Goal: Task Accomplishment & Management: Use online tool/utility

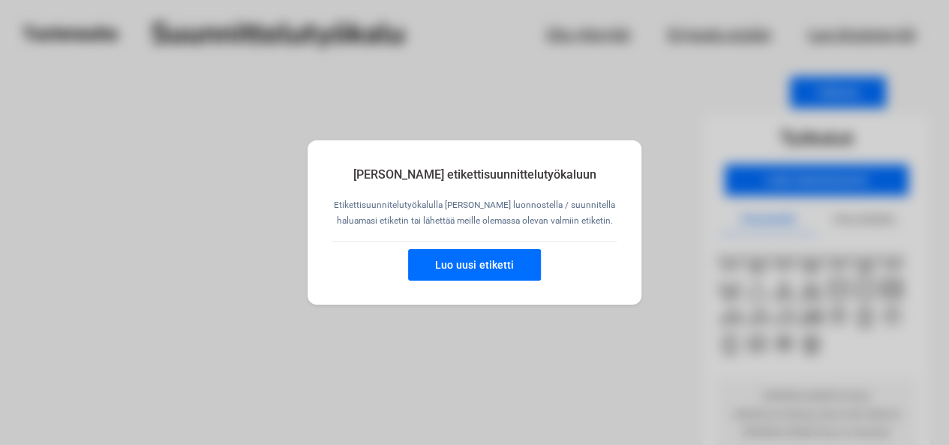
click at [497, 267] on button "Luo uusi etiketti" at bounding box center [474, 265] width 133 height 32
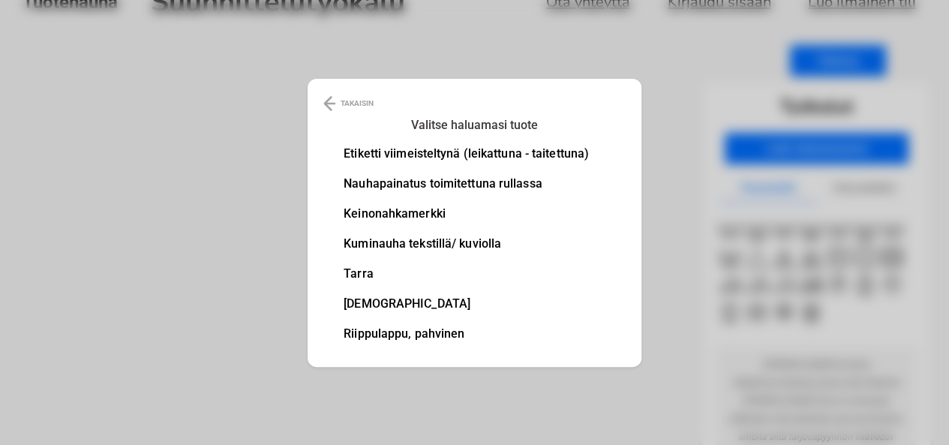
scroll to position [60, 0]
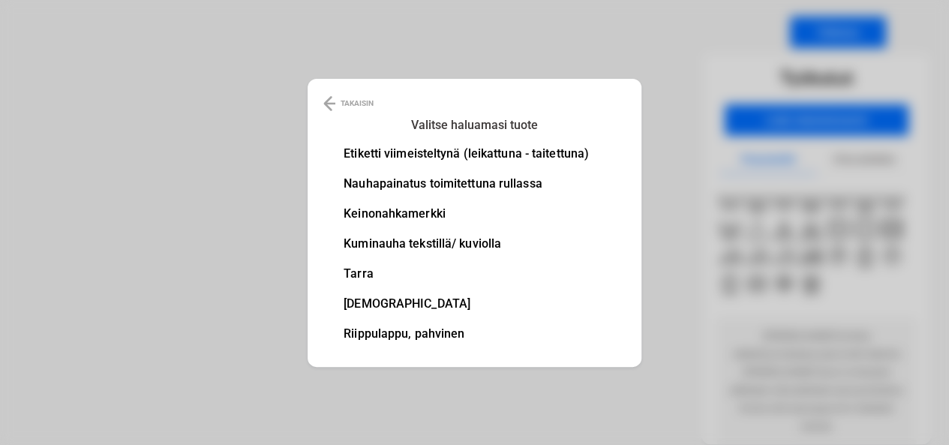
click at [368, 182] on li "Nauhapainatus toimitettuna rullassa" at bounding box center [466, 184] width 245 height 12
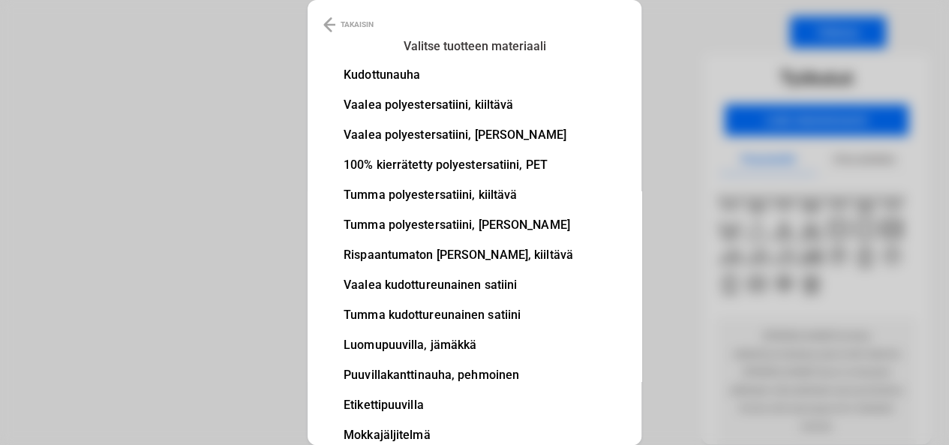
click at [404, 71] on li "Kudottunauha" at bounding box center [459, 75] width 230 height 12
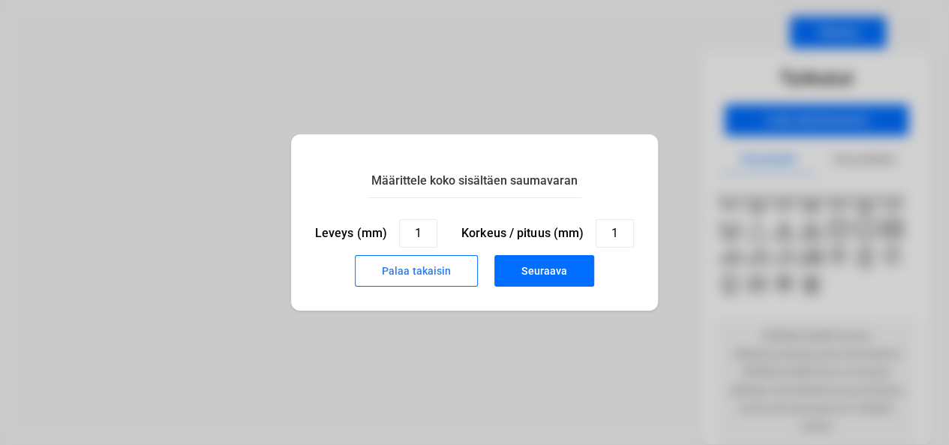
click at [572, 272] on button "Seuraava" at bounding box center [544, 271] width 100 height 32
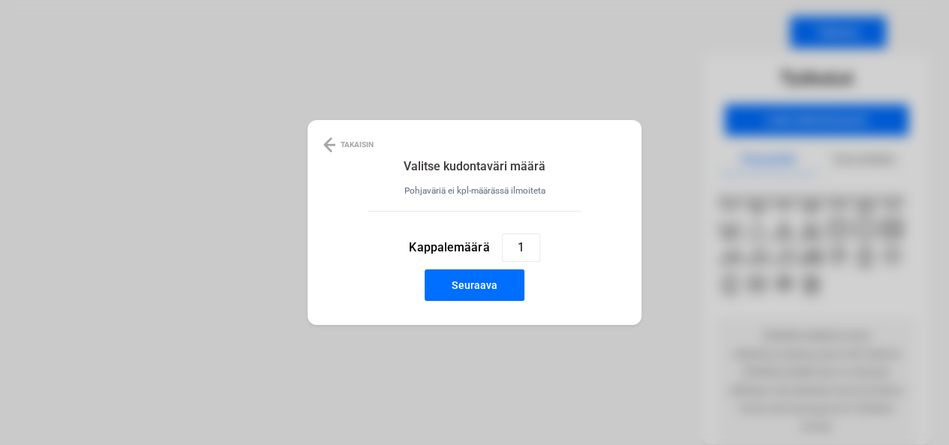
click at [503, 284] on button "Seuraava" at bounding box center [475, 285] width 100 height 32
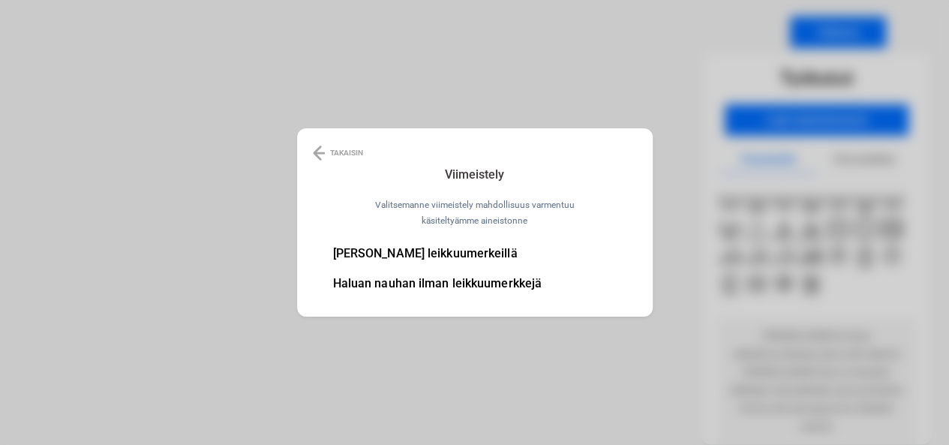
click at [479, 281] on li "Haluan nauhan ilman leikkuumerkkejä" at bounding box center [437, 284] width 209 height 12
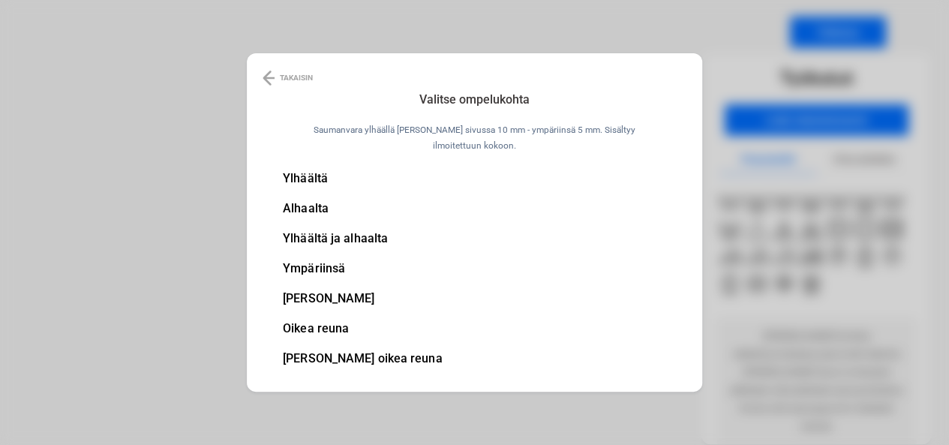
click at [341, 234] on li "Ylhäältä ja alhaalta" at bounding box center [363, 239] width 160 height 12
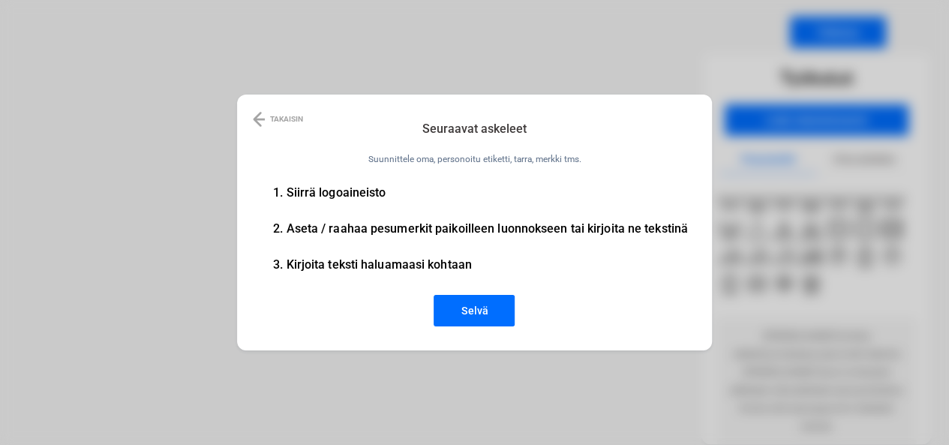
click at [478, 310] on button "Selvä" at bounding box center [474, 311] width 81 height 32
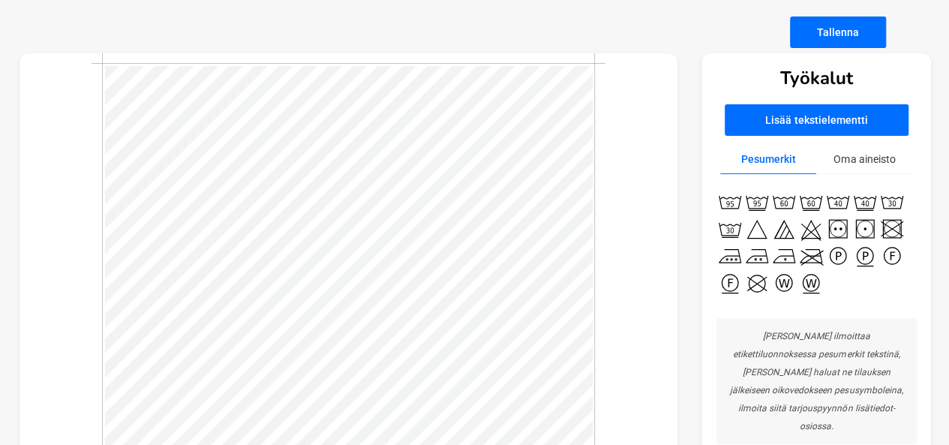
click at [798, 121] on button "Lisää tekstielementti" at bounding box center [817, 120] width 184 height 32
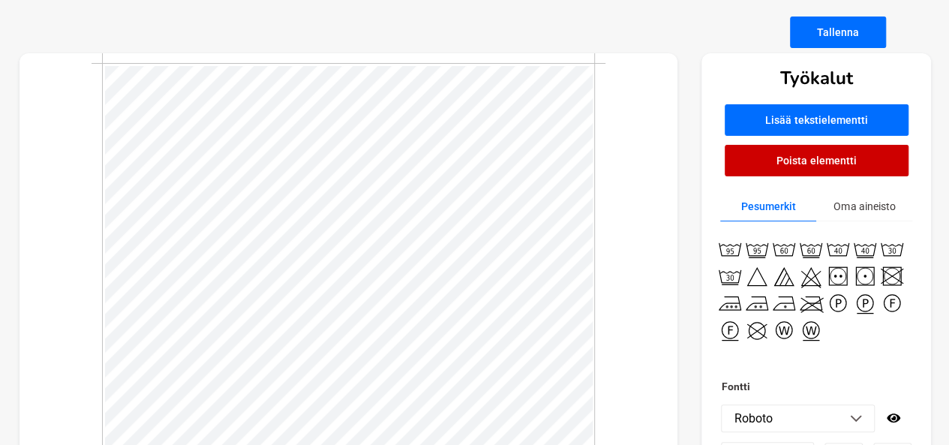
scroll to position [2, 8]
type textarea "Matildan aarrearkku"
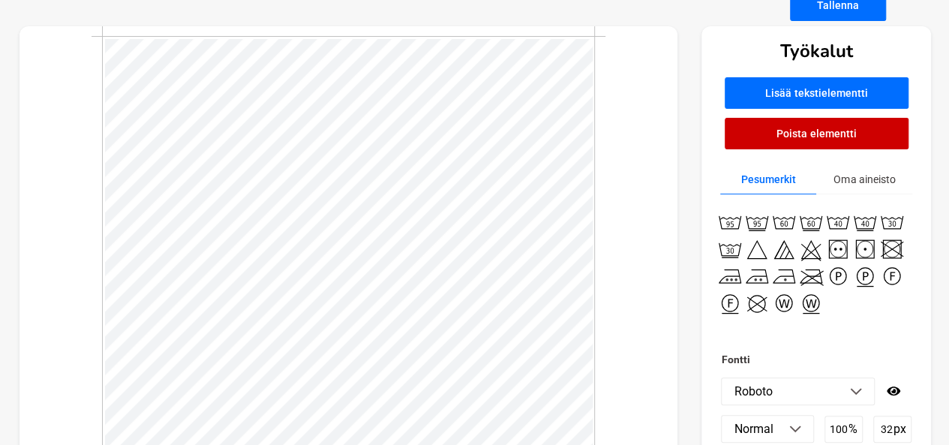
scroll to position [0, 0]
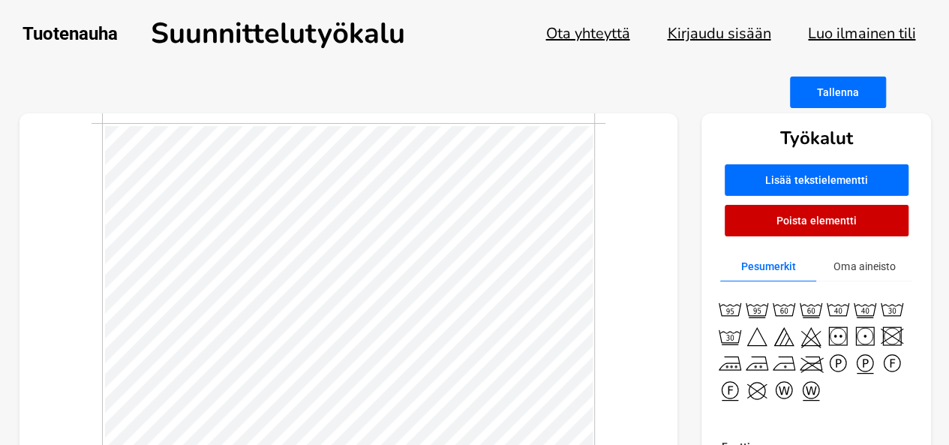
click at [846, 268] on button "Oma aineisto" at bounding box center [864, 266] width 96 height 29
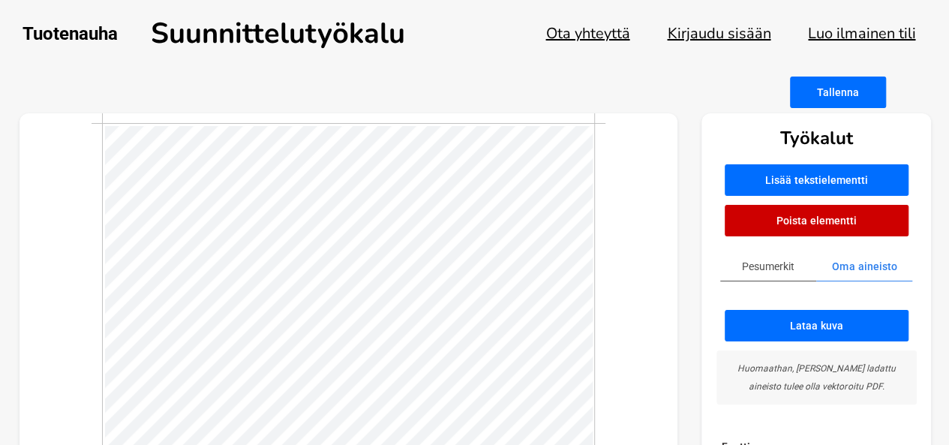
click at [759, 268] on button "Pesumerkit" at bounding box center [768, 266] width 96 height 29
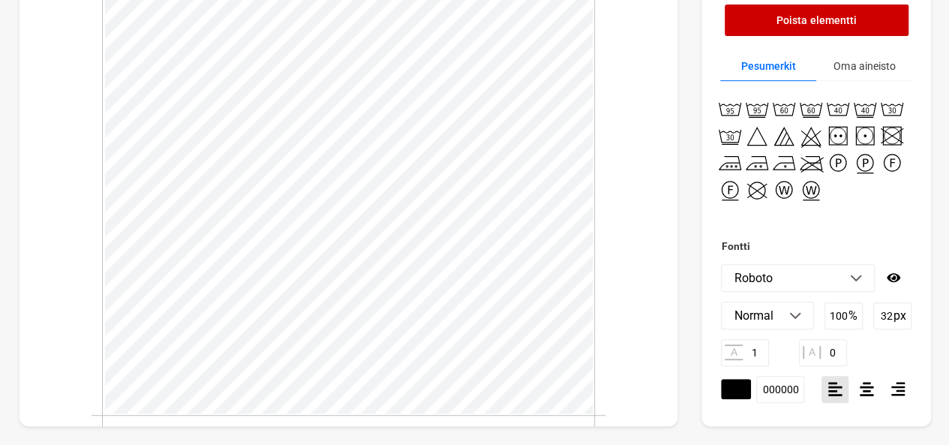
scroll to position [212, 0]
click at [816, 273] on li "Roboto" at bounding box center [798, 278] width 152 height 26
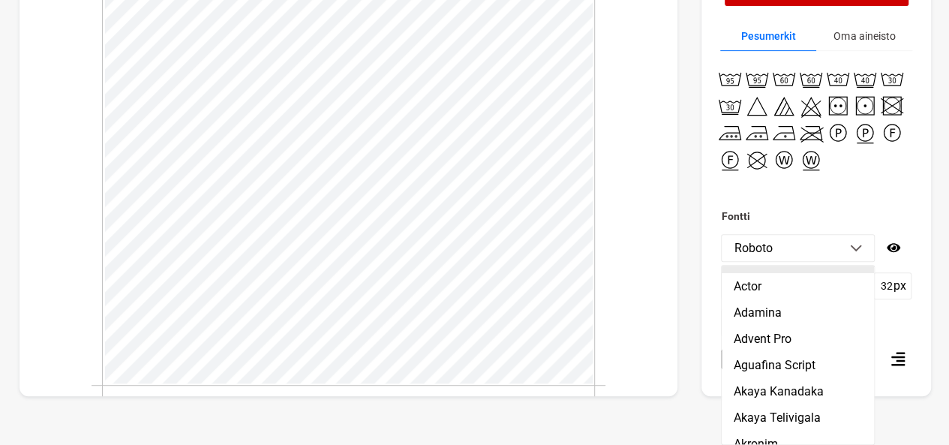
scroll to position [225, 0]
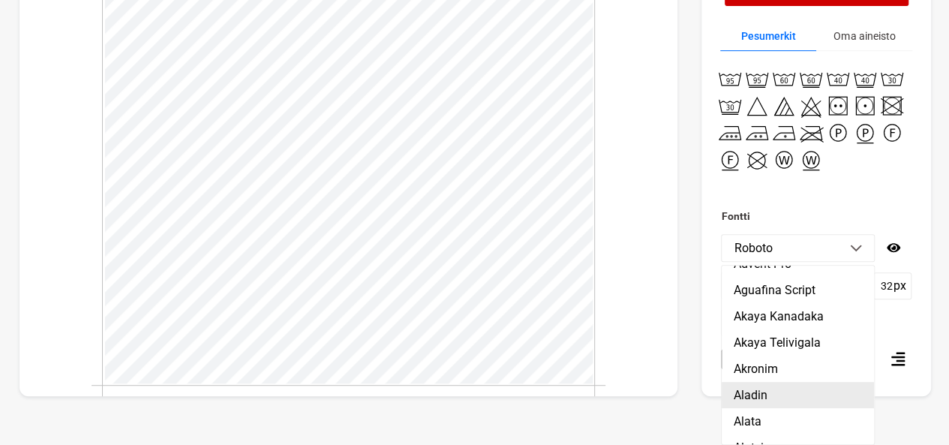
click at [773, 400] on li "Aladin" at bounding box center [798, 395] width 152 height 26
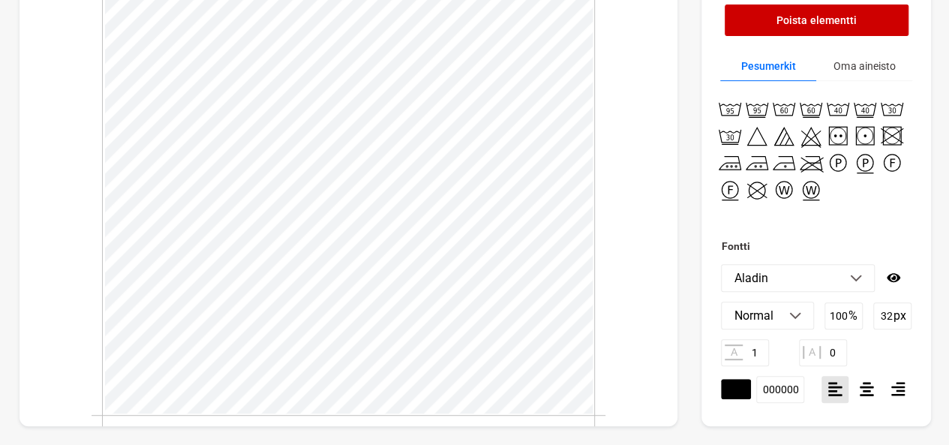
scroll to position [212, 0]
click at [789, 272] on li "Aladin" at bounding box center [798, 278] width 152 height 26
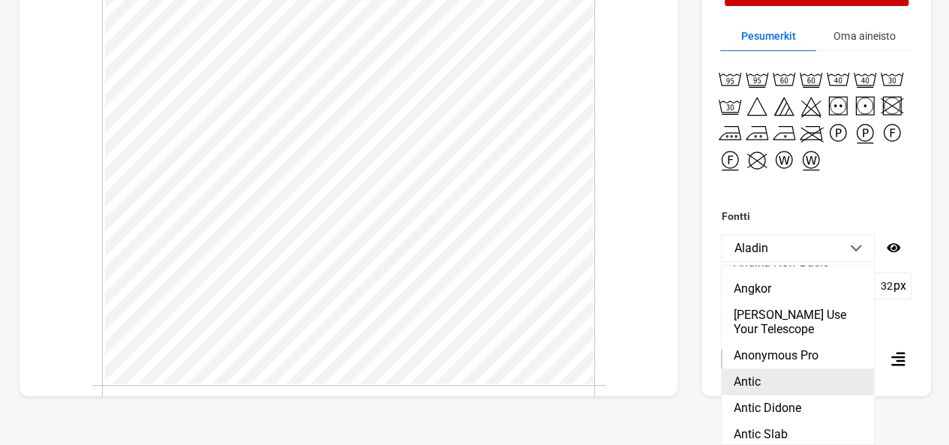
scroll to position [1276, 0]
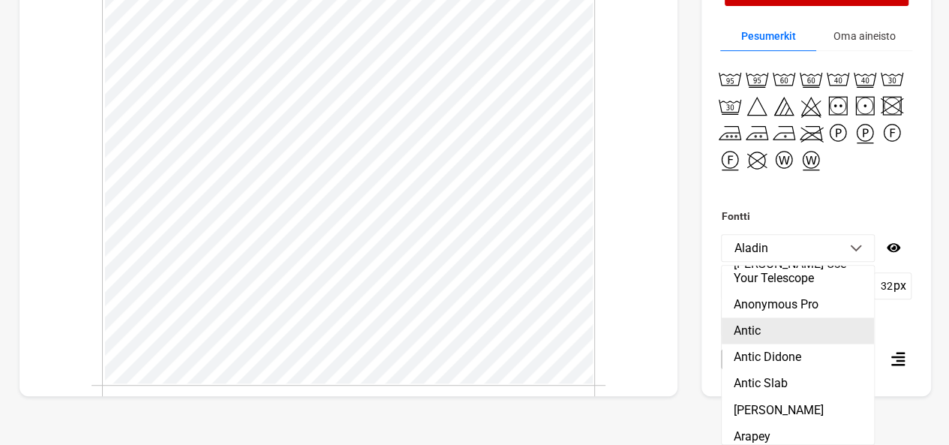
click at [810, 344] on li "Antic" at bounding box center [798, 330] width 152 height 26
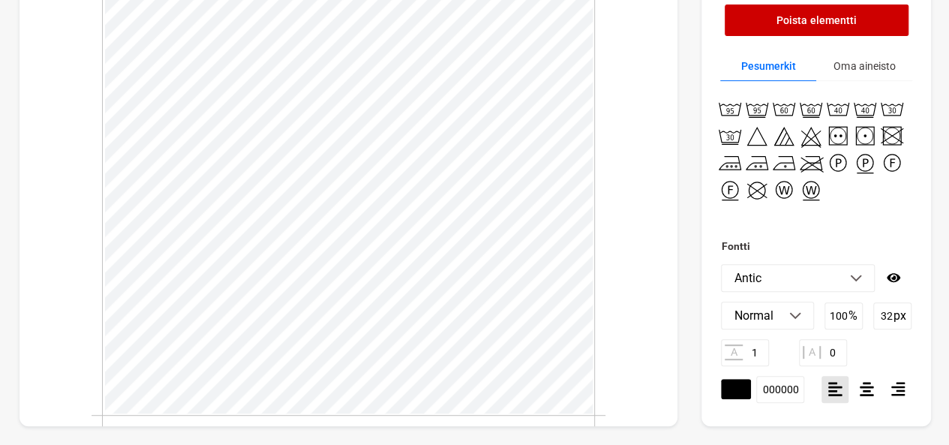
scroll to position [212, 0]
click at [870, 397] on icon at bounding box center [867, 389] width 14 height 16
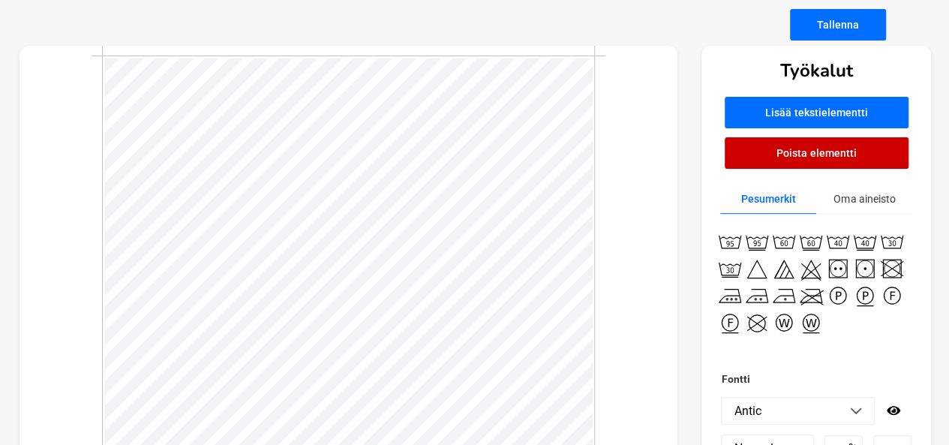
scroll to position [0, 0]
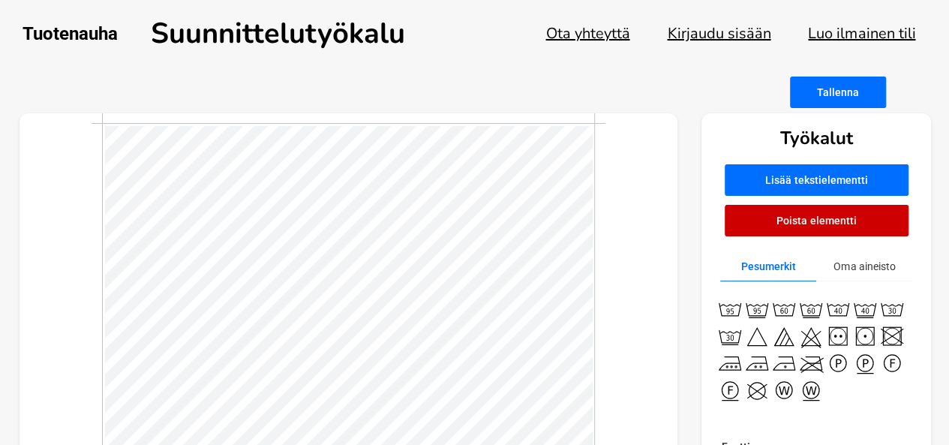
click at [843, 97] on button "Tallenna" at bounding box center [838, 93] width 96 height 32
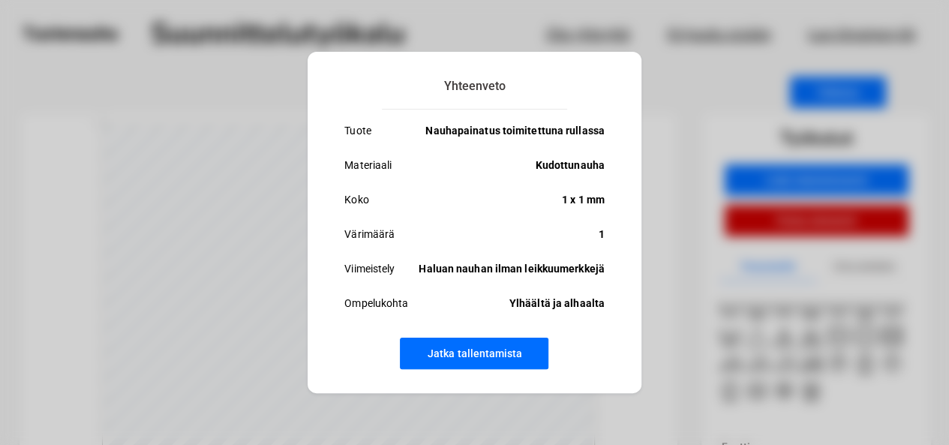
click at [495, 352] on button "Jatka tallentamista" at bounding box center [474, 354] width 149 height 32
